Goal: Information Seeking & Learning: Find specific fact

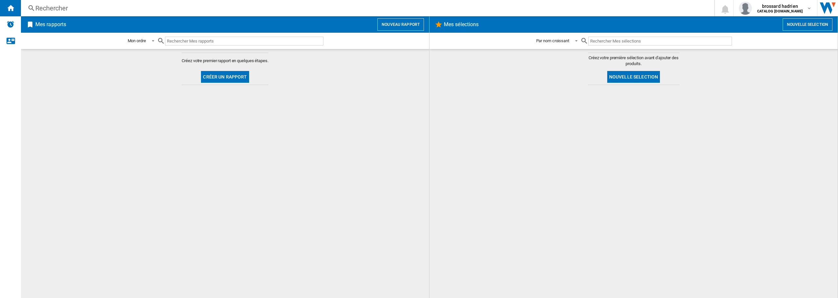
click at [68, 7] on div "Rechercher" at bounding box center [366, 8] width 662 height 9
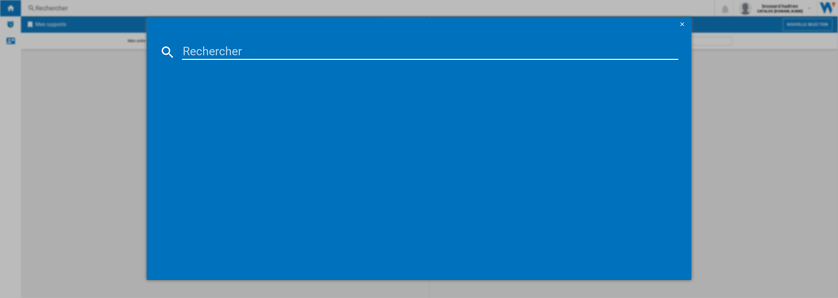
click at [197, 55] on input at bounding box center [430, 52] width 496 height 16
click at [205, 52] on input at bounding box center [430, 52] width 496 height 16
drag, startPoint x: 211, startPoint y: 53, endPoint x: 217, endPoint y: 52, distance: 5.7
click at [211, 53] on input at bounding box center [430, 52] width 496 height 16
click at [227, 49] on input at bounding box center [430, 52] width 496 height 16
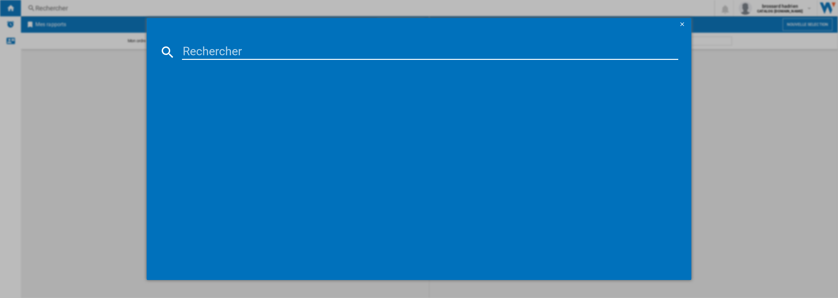
drag, startPoint x: 185, startPoint y: 50, endPoint x: 250, endPoint y: 57, distance: 65.2
click at [250, 57] on input at bounding box center [430, 52] width 496 height 16
drag, startPoint x: 248, startPoint y: 54, endPoint x: 181, endPoint y: 49, distance: 67.9
click at [181, 49] on div at bounding box center [419, 52] width 518 height 16
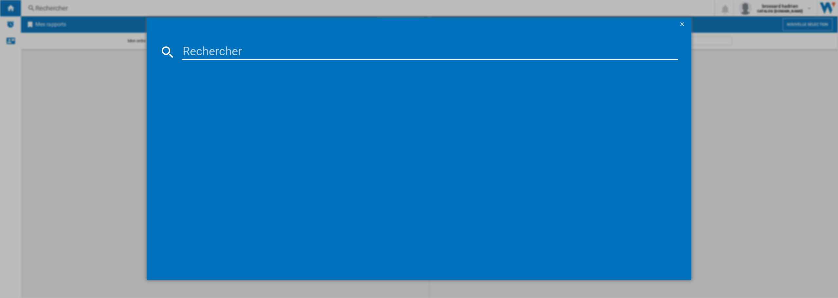
click at [202, 49] on input at bounding box center [430, 52] width 496 height 16
type input "rnc5"
click at [203, 94] on div "LG XBOOM RNC5 NOIR" at bounding box center [424, 94] width 490 height 7
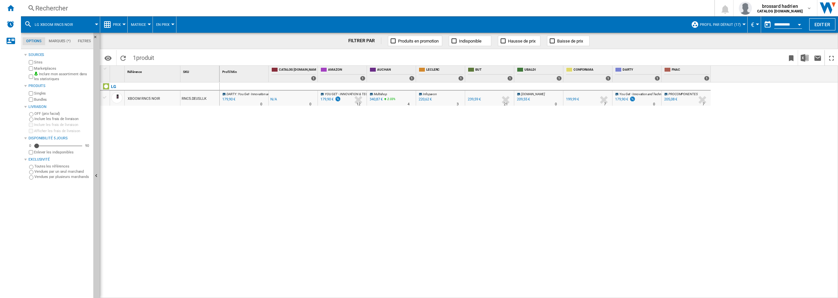
click at [474, 100] on div "239,59 €" at bounding box center [474, 99] width 13 height 4
drag, startPoint x: 601, startPoint y: 99, endPoint x: 596, endPoint y: 100, distance: 5.3
click at [600, 99] on div at bounding box center [604, 99] width 14 height 15
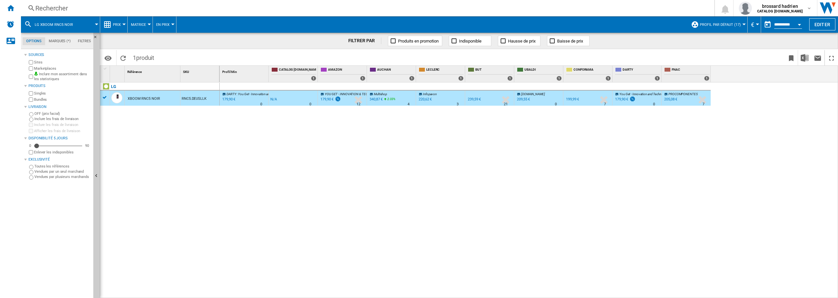
drag, startPoint x: 580, startPoint y: 94, endPoint x: 579, endPoint y: 88, distance: 5.6
click at [580, 94] on div "FR CONFORAMA" at bounding box center [588, 94] width 46 height 4
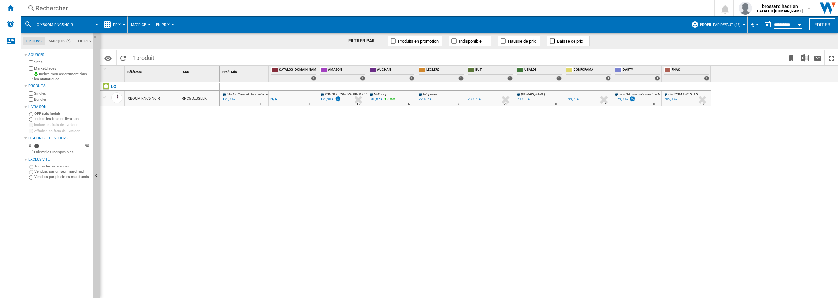
click at [577, 100] on div "199,99 €" at bounding box center [572, 99] width 13 height 4
click at [46, 4] on div "Rechercher" at bounding box center [366, 8] width 662 height 9
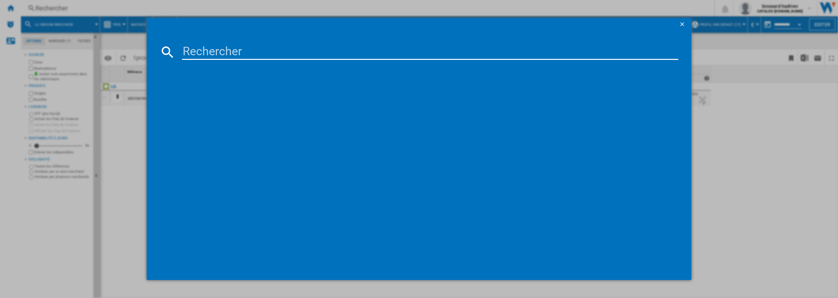
click at [206, 51] on input at bounding box center [430, 52] width 496 height 16
type input "rnc7"
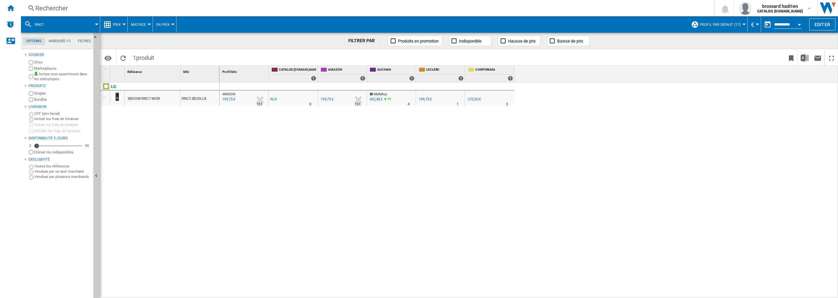
click at [428, 100] on div "199,75 €" at bounding box center [425, 99] width 13 height 4
